Goal: Task Accomplishment & Management: Manage account settings

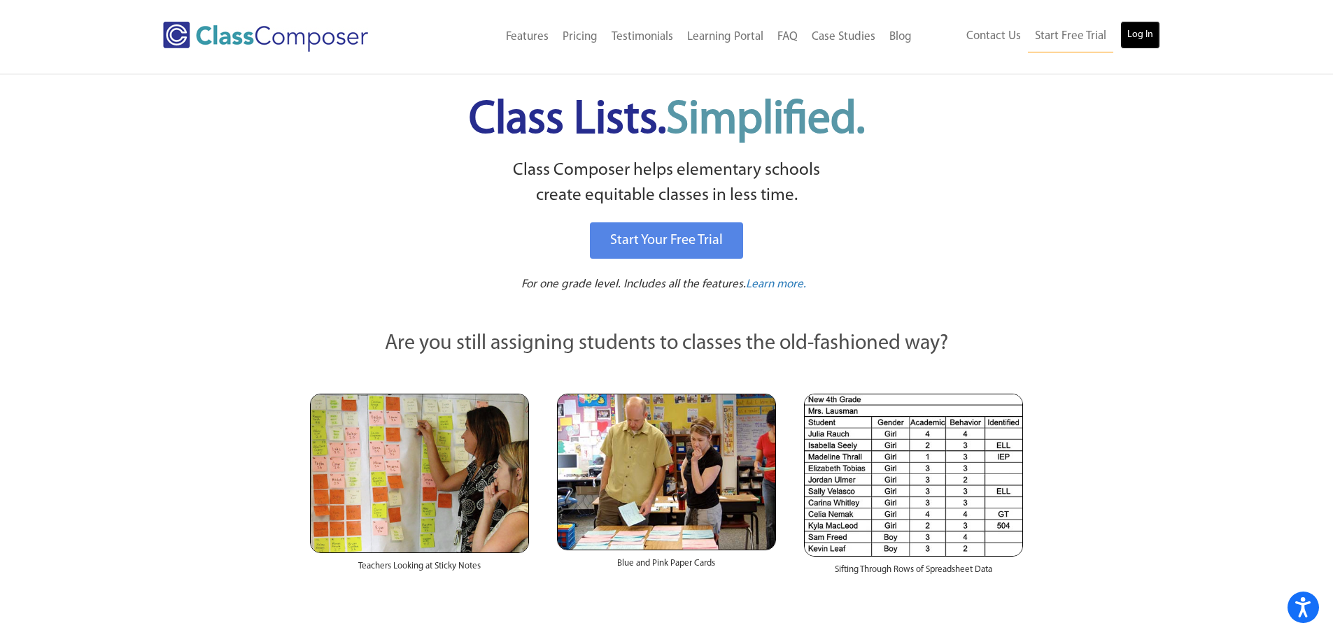
click at [1130, 29] on link "Log In" at bounding box center [1140, 35] width 40 height 28
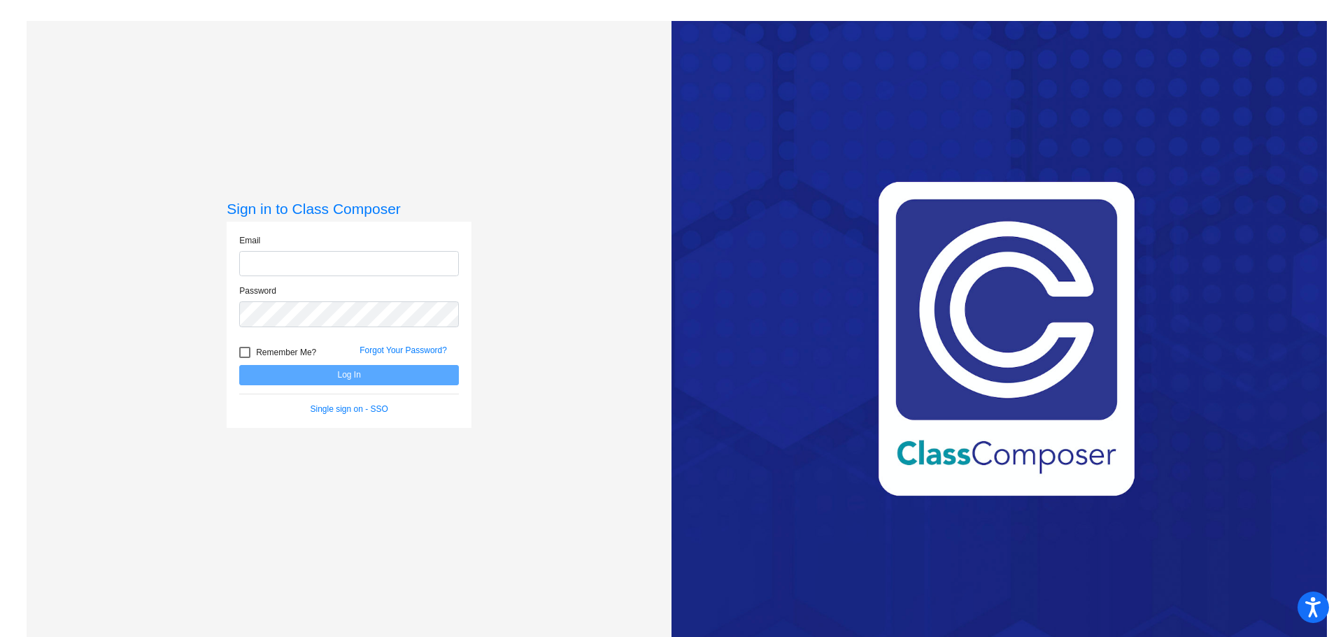
type input "[EMAIL_ADDRESS][DOMAIN_NAME]"
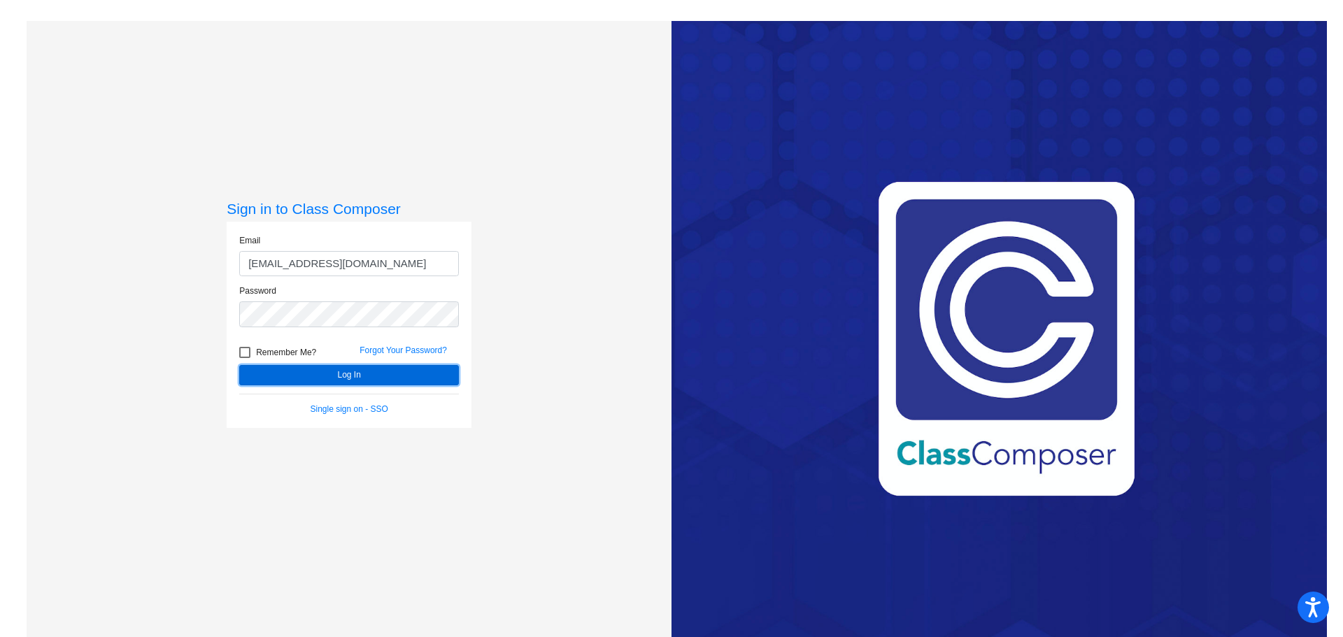
click at [418, 375] on button "Log In" at bounding box center [349, 375] width 220 height 20
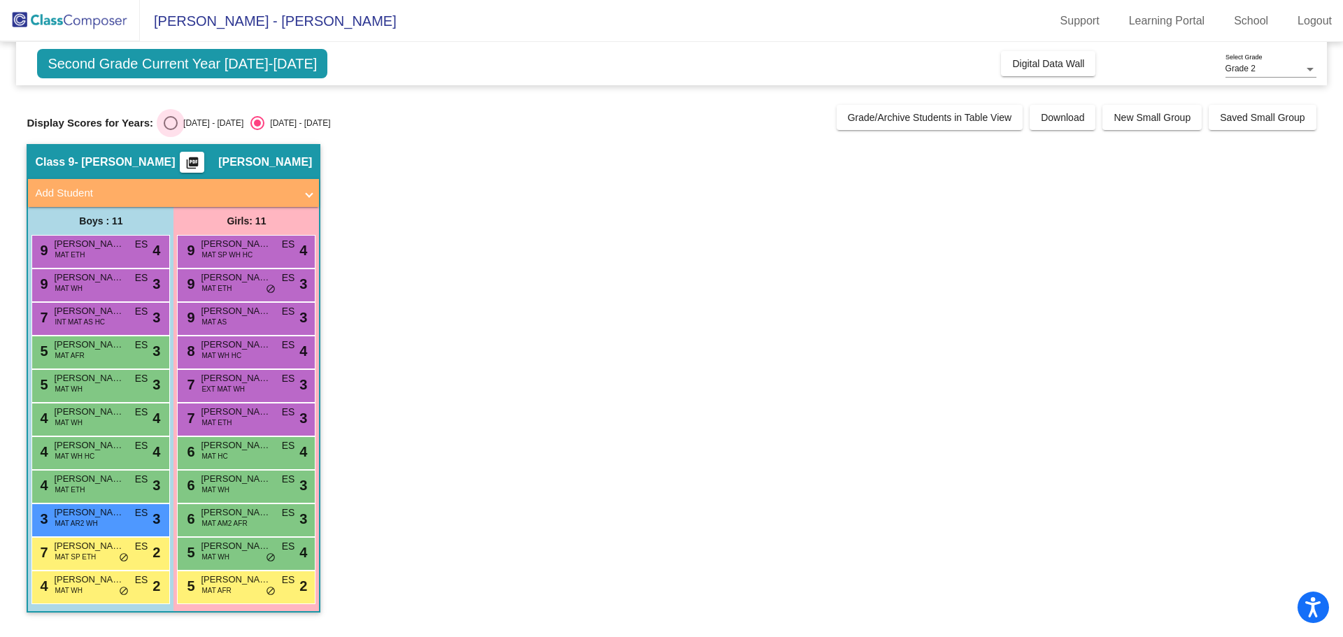
click at [170, 117] on div "Select an option" at bounding box center [171, 123] width 14 height 14
click at [170, 130] on input "[DATE] - [DATE]" at bounding box center [170, 130] width 1 height 1
radio input "true"
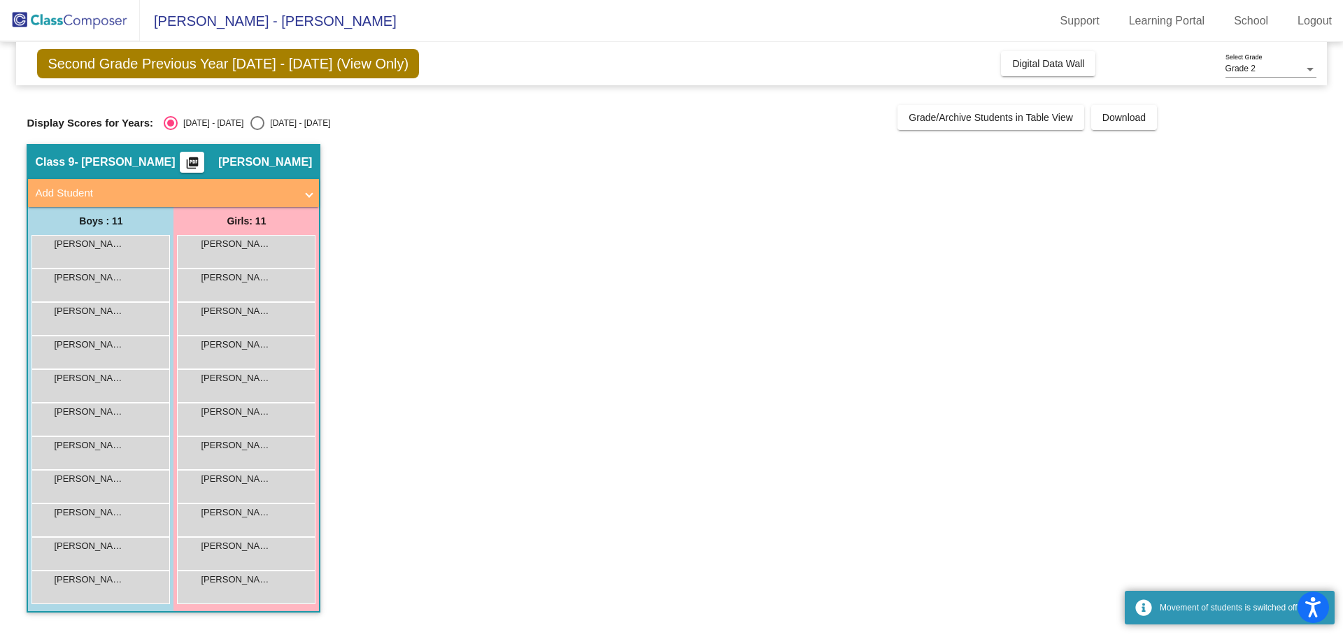
click at [264, 127] on div "[DATE] - [DATE]" at bounding box center [297, 123] width 66 height 13
click at [257, 130] on input "[DATE] - [DATE]" at bounding box center [257, 130] width 1 height 1
radio input "true"
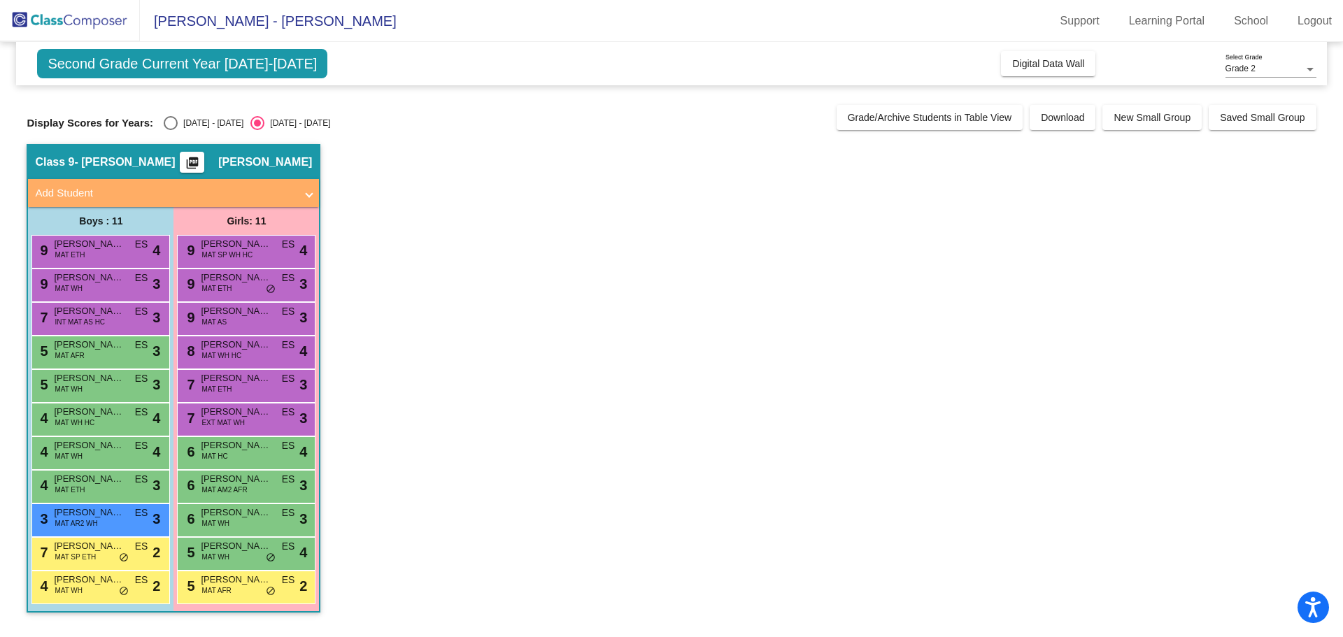
drag, startPoint x: 637, startPoint y: 258, endPoint x: 688, endPoint y: 243, distance: 52.5
click at [638, 258] on app-classroom "Class 9 - [PERSON_NAME] picture_as_pdf [PERSON_NAME] Add Student First Name Las…" at bounding box center [671, 385] width 1289 height 483
